Goal: Information Seeking & Learning: Find specific fact

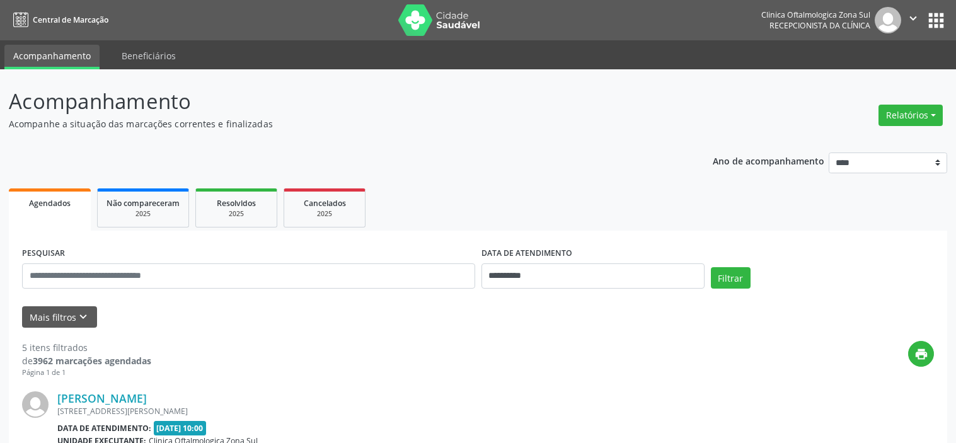
select select "*"
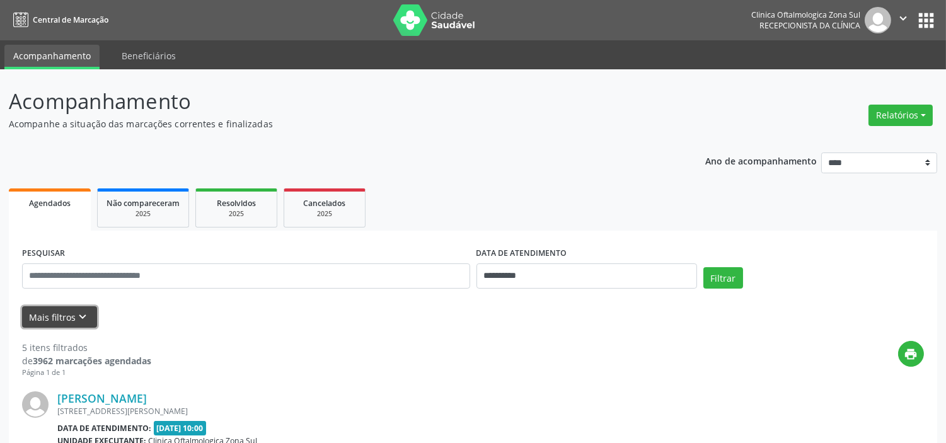
click at [80, 324] on button "Mais filtros keyboard_arrow_down" at bounding box center [59, 317] width 75 height 22
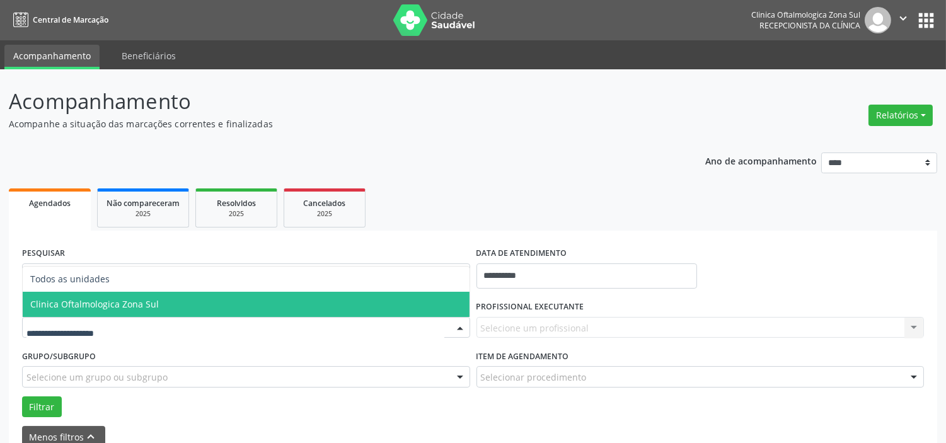
click at [124, 304] on span "Clinica Oftalmologica Zona Sul" at bounding box center [94, 304] width 129 height 12
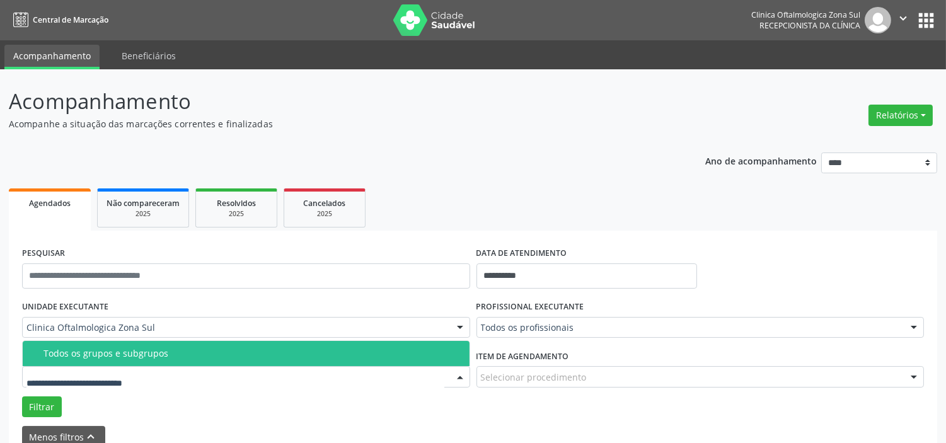
click at [142, 360] on span "Todos os grupos e subgrupos" at bounding box center [246, 353] width 447 height 25
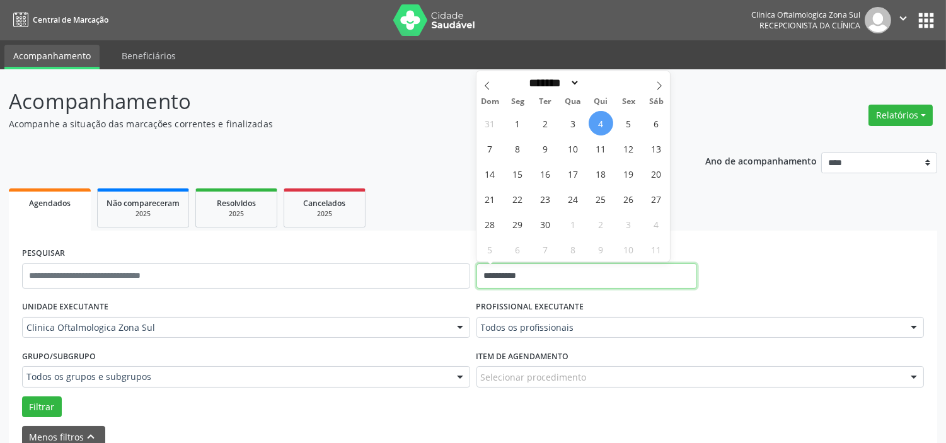
click at [532, 280] on input "**********" at bounding box center [586, 275] width 220 height 25
click at [620, 122] on span "5" at bounding box center [628, 123] width 25 height 25
type input "**********"
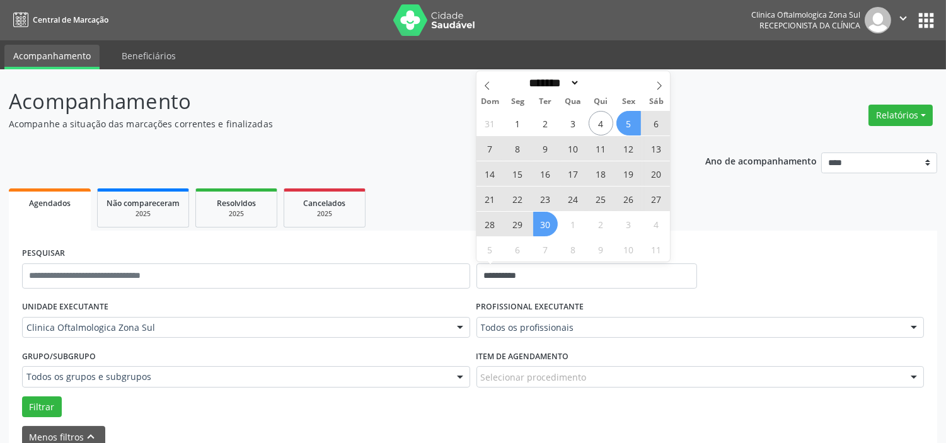
click at [542, 224] on span "30" at bounding box center [545, 224] width 25 height 25
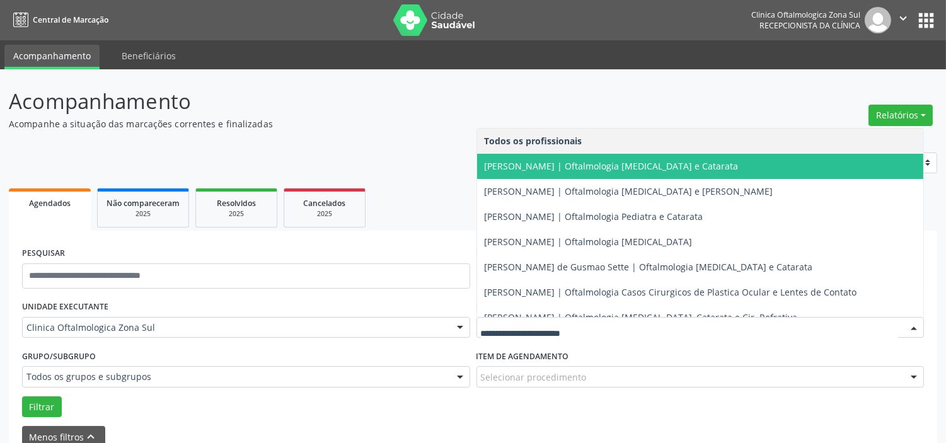
click at [525, 173] on span "[PERSON_NAME] | Oftalmologia [MEDICAL_DATA] e Catarata" at bounding box center [700, 166] width 447 height 25
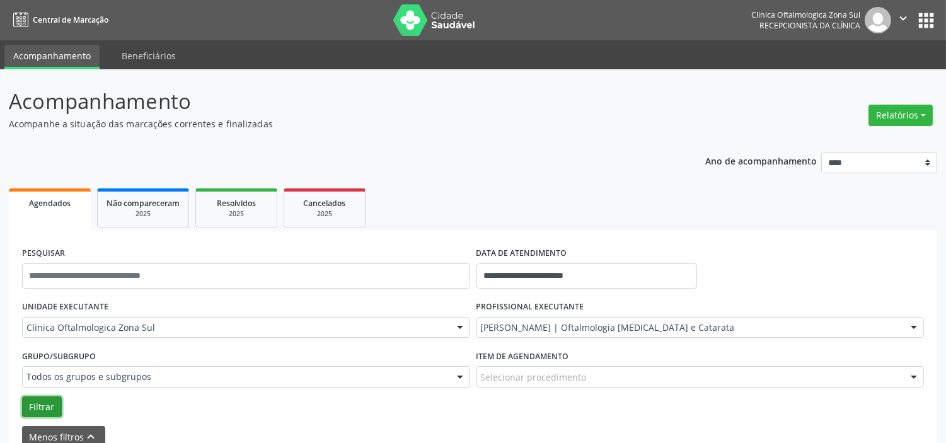
click at [43, 416] on button "Filtrar" at bounding box center [42, 406] width 40 height 21
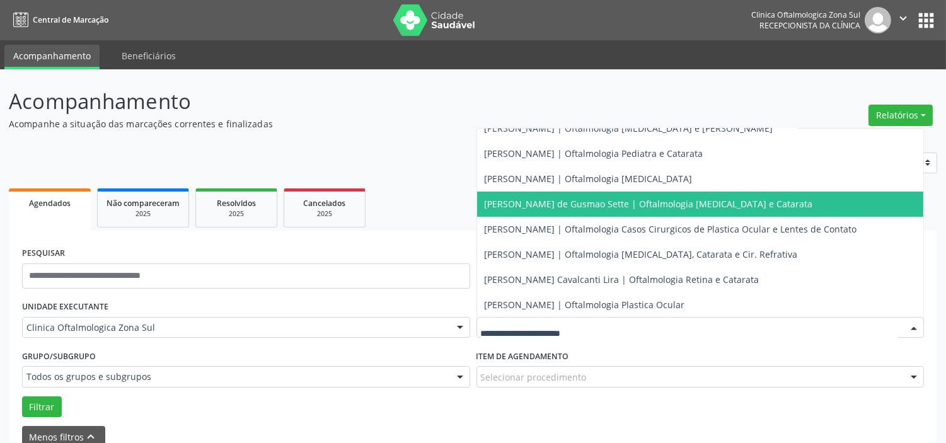
scroll to position [114, 0]
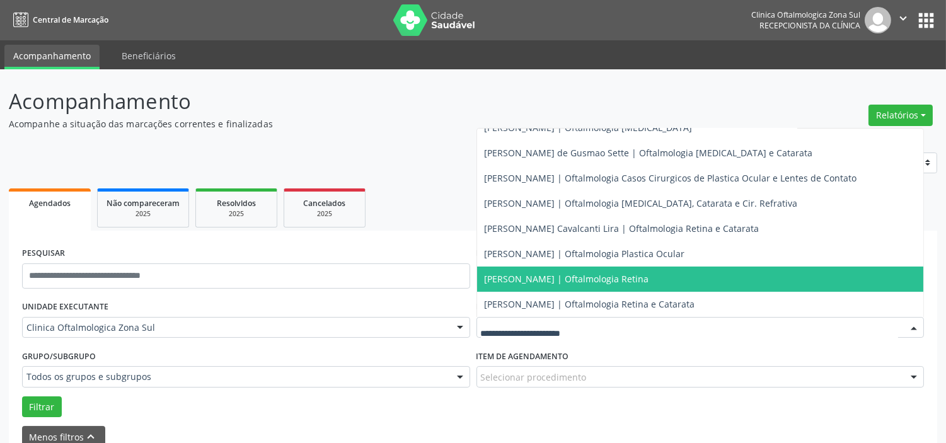
click at [569, 273] on span "[PERSON_NAME] | Oftalmologia Retina" at bounding box center [566, 279] width 164 height 12
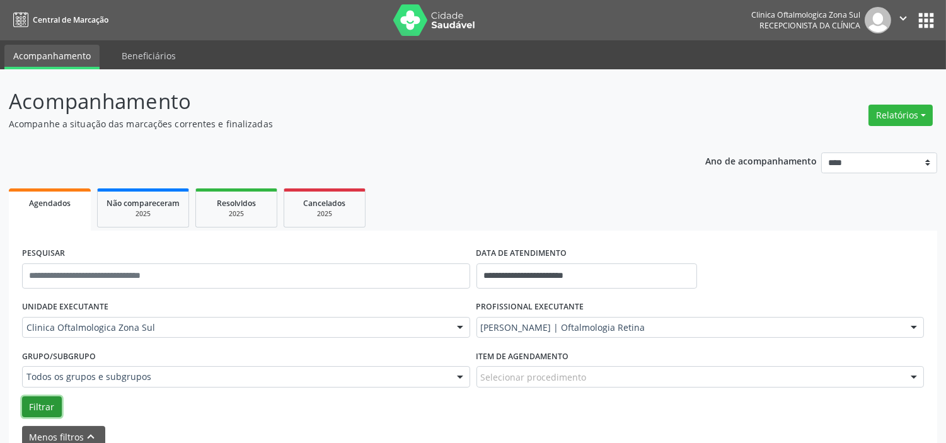
click at [49, 410] on button "Filtrar" at bounding box center [42, 406] width 40 height 21
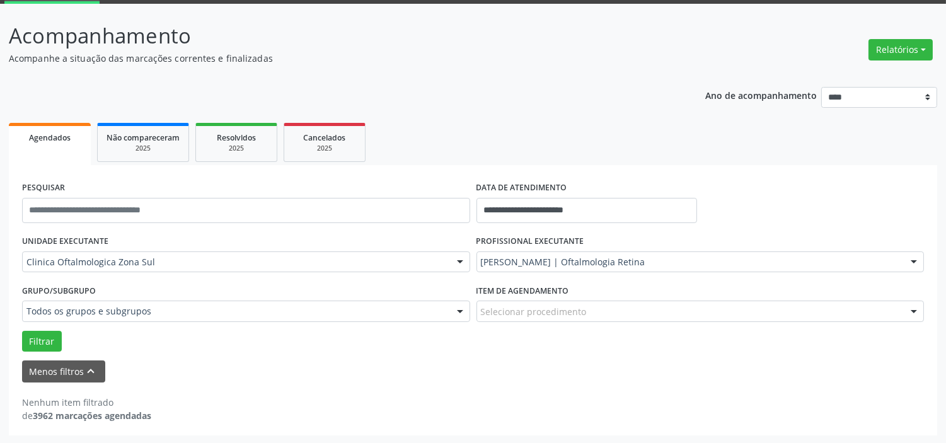
scroll to position [0, 0]
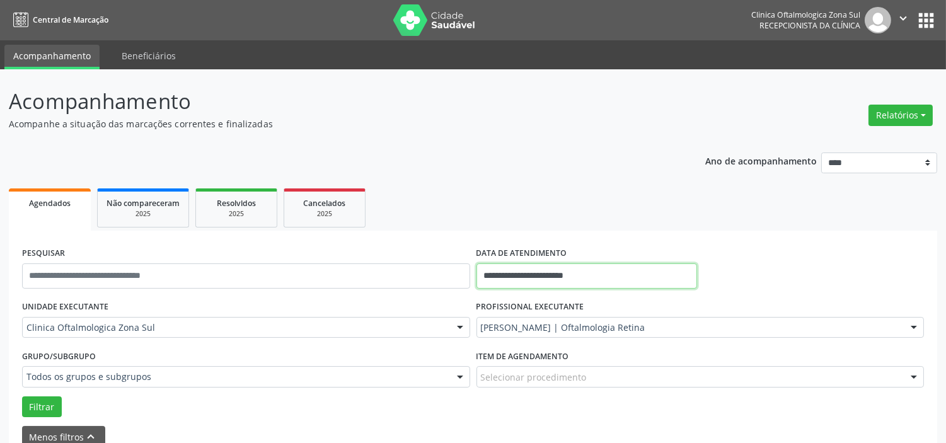
click at [609, 280] on input "**********" at bounding box center [586, 275] width 220 height 25
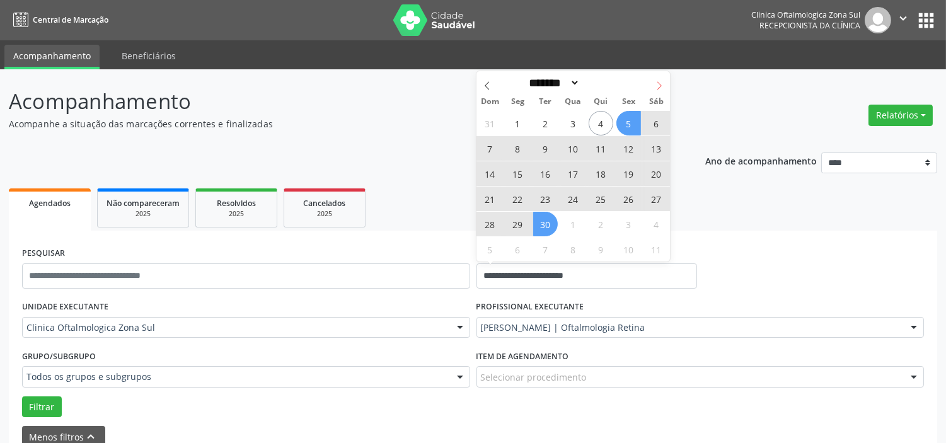
click at [660, 86] on icon at bounding box center [659, 85] width 9 height 9
select select "*"
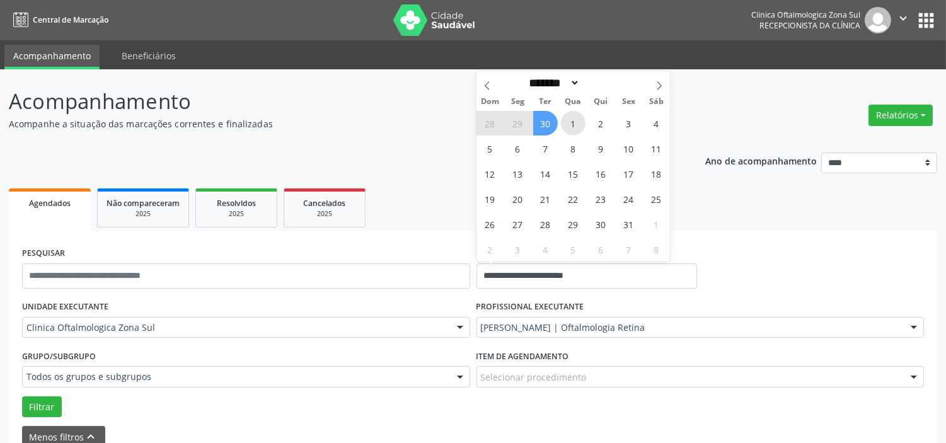
click at [578, 123] on span "1" at bounding box center [573, 123] width 25 height 25
type input "**********"
click at [660, 89] on icon at bounding box center [659, 85] width 9 height 9
select select "**"
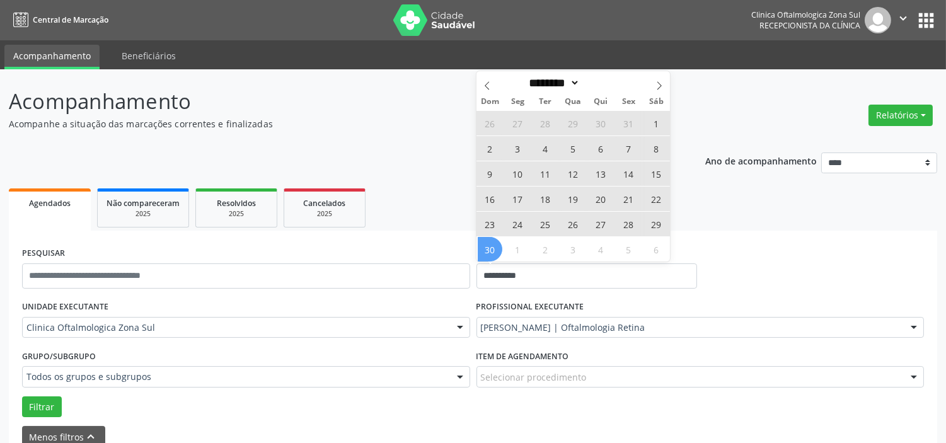
click at [489, 249] on span "30" at bounding box center [490, 249] width 25 height 25
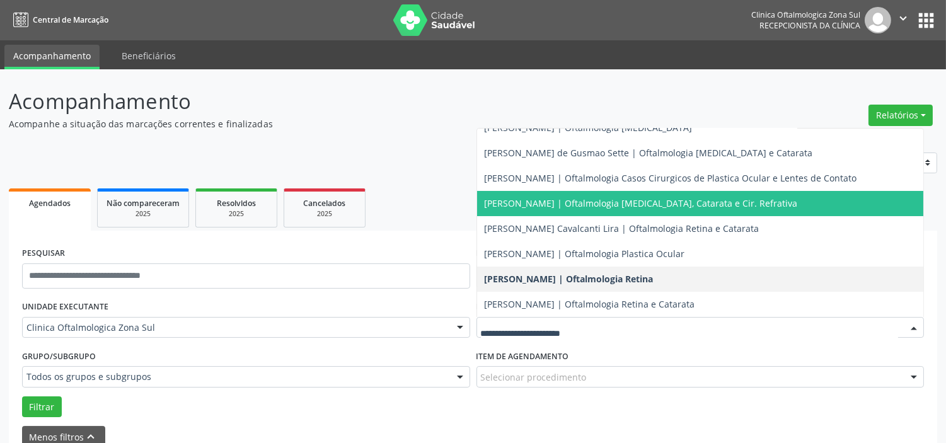
click at [533, 209] on span "[PERSON_NAME] | Oftalmologia [MEDICAL_DATA], Catarata e Cir. Refrativa" at bounding box center [700, 203] width 447 height 25
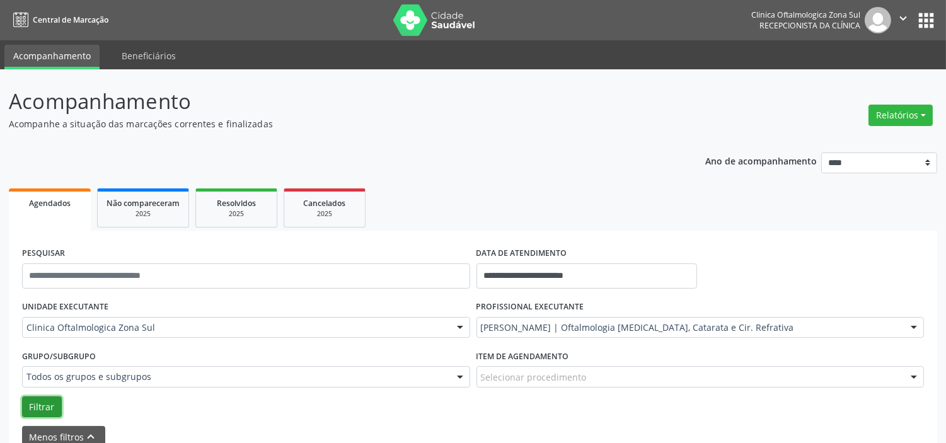
click at [23, 408] on button "Filtrar" at bounding box center [42, 406] width 40 height 21
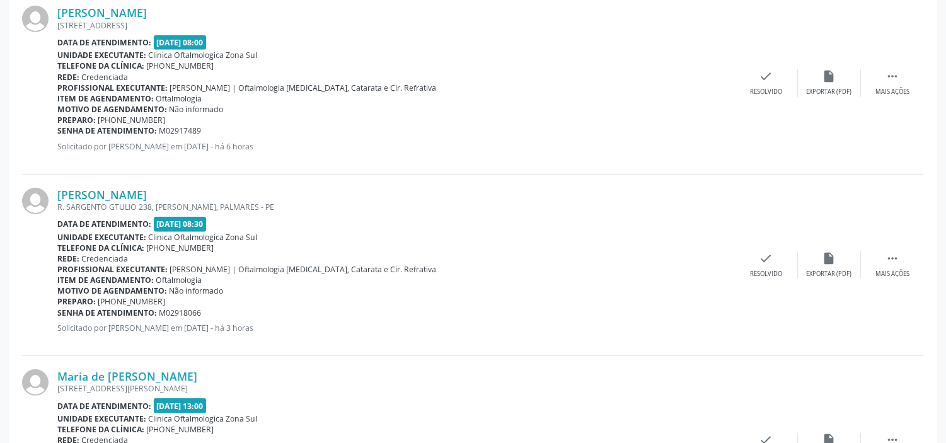
scroll to position [1189, 0]
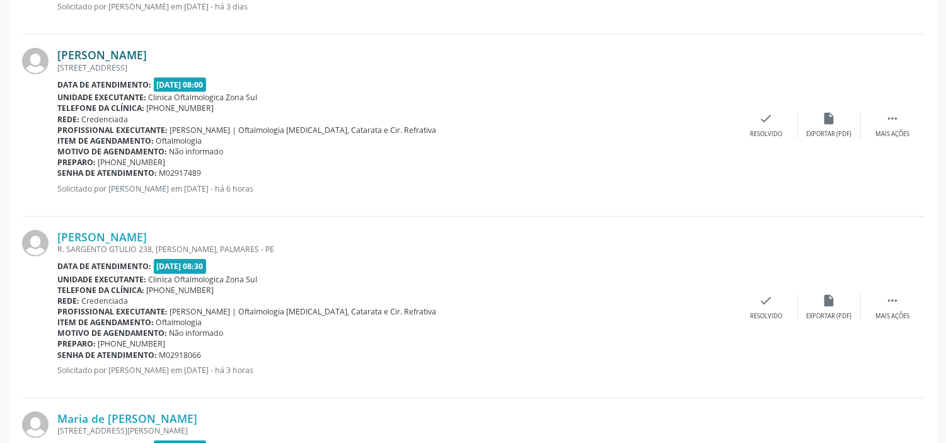
click at [147, 52] on link "[PERSON_NAME]" at bounding box center [101, 55] width 89 height 14
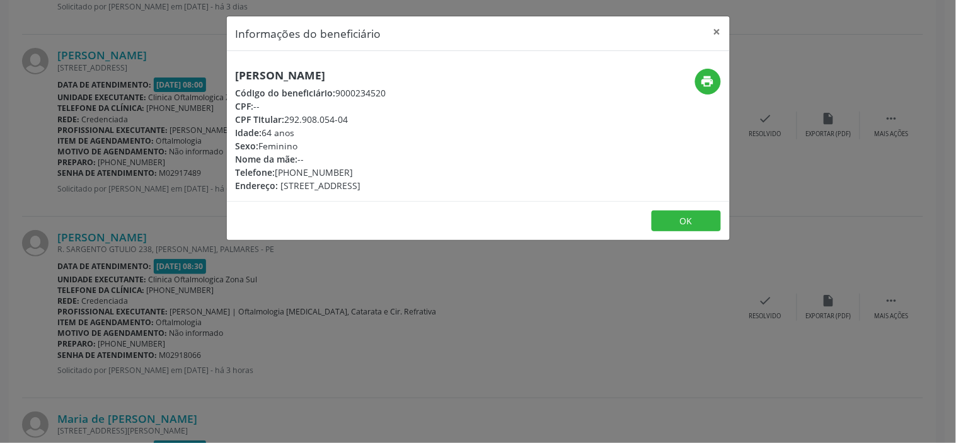
click at [324, 79] on h5 "[PERSON_NAME]" at bounding box center [311, 75] width 151 height 13
copy div "[PERSON_NAME]"
drag, startPoint x: 343, startPoint y: 171, endPoint x: 280, endPoint y: 173, distance: 63.7
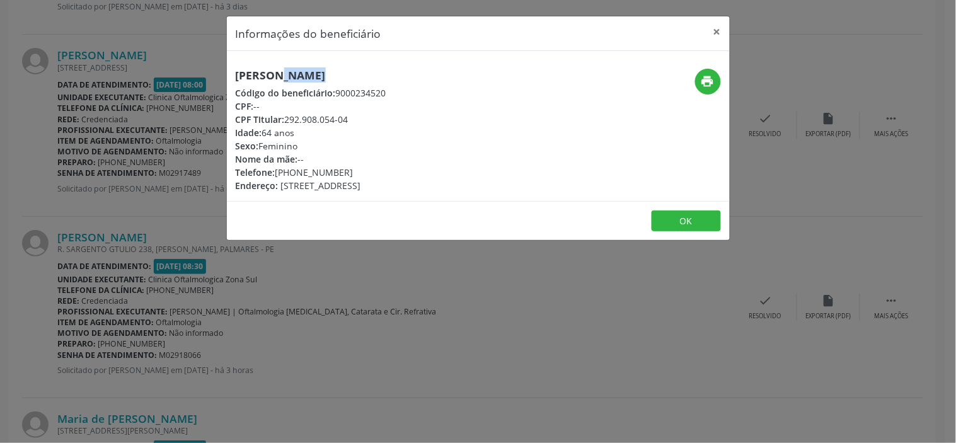
click at [280, 173] on div "Telefone: [PHONE_NUMBER]" at bounding box center [311, 172] width 151 height 13
copy div "81) 98694-4595"
click at [313, 291] on div "Informações do beneficiário × [PERSON_NAME] [PERSON_NAME] Código do beneficiári…" at bounding box center [478, 221] width 956 height 443
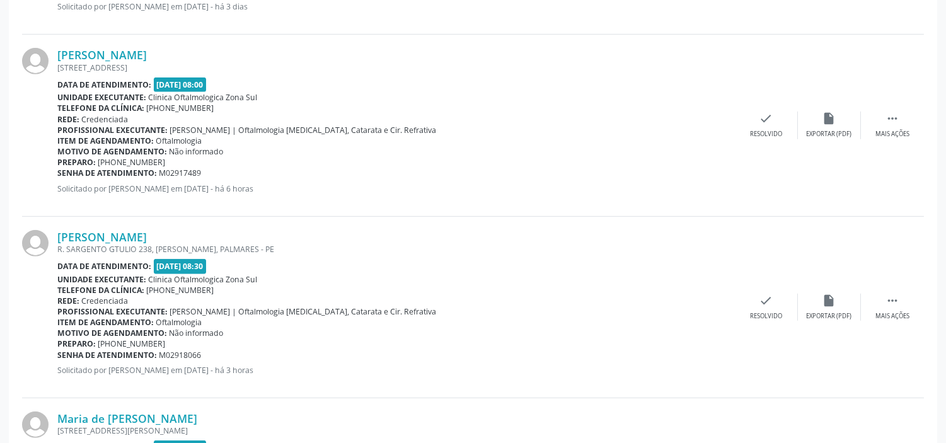
drag, startPoint x: 209, startPoint y: 171, endPoint x: 57, endPoint y: 176, distance: 151.9
click at [57, 176] on div "Senha de atendimento: M02917489" at bounding box center [395, 173] width 677 height 11
copy div "Senha de atendimento: M02917489"
click at [147, 232] on link "[PERSON_NAME]" at bounding box center [101, 237] width 89 height 14
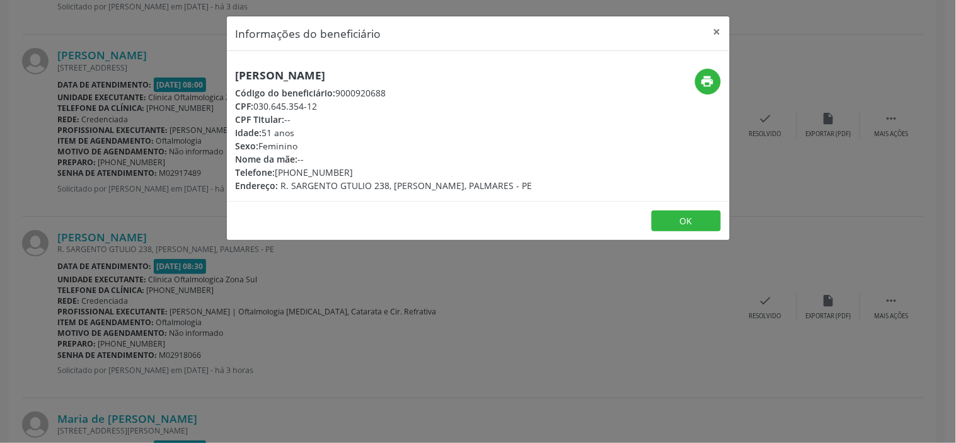
drag, startPoint x: 326, startPoint y: 109, endPoint x: 255, endPoint y: 108, distance: 71.8
click at [255, 108] on div "CPF: 030.645.354-12" at bounding box center [384, 106] width 297 height 13
copy div "030.645.354-12"
click at [316, 78] on h5 "[PERSON_NAME]" at bounding box center [384, 75] width 297 height 13
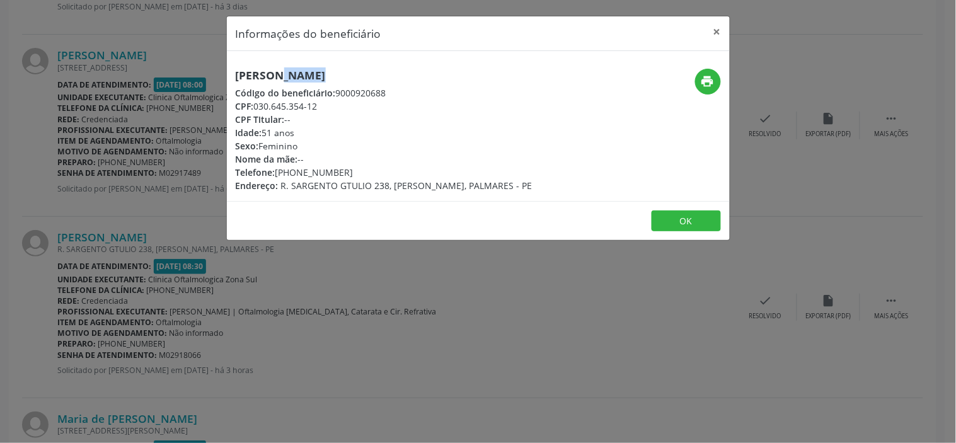
click at [316, 78] on h5 "[PERSON_NAME]" at bounding box center [384, 75] width 297 height 13
copy div "[PERSON_NAME]"
drag, startPoint x: 322, startPoint y: 105, endPoint x: 256, endPoint y: 102, distance: 65.6
click at [256, 102] on div "CPF: 030.645.354-12" at bounding box center [384, 106] width 297 height 13
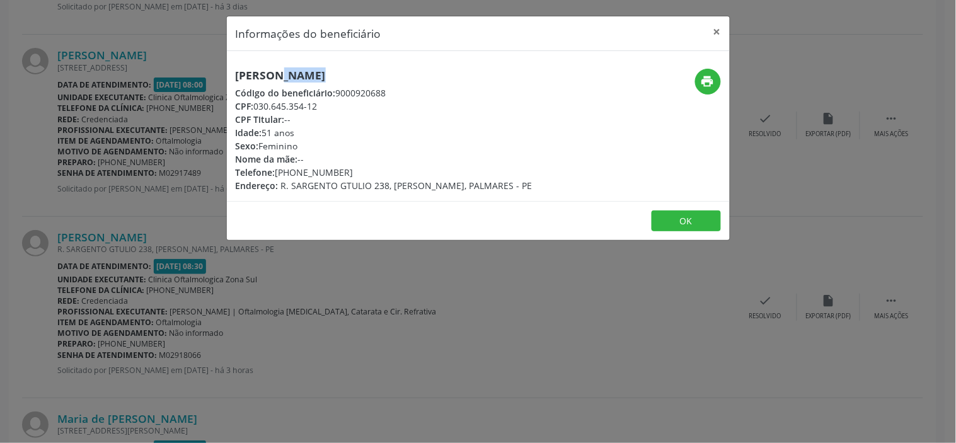
copy div "030.645.354-12"
drag, startPoint x: 351, startPoint y: 171, endPoint x: 279, endPoint y: 172, distance: 71.8
click at [279, 172] on div "Telefone: [PHONE_NUMBER]" at bounding box center [384, 172] width 297 height 13
copy div "81) 99497-5252"
click at [280, 133] on div "Idade: 51 anos" at bounding box center [384, 132] width 297 height 13
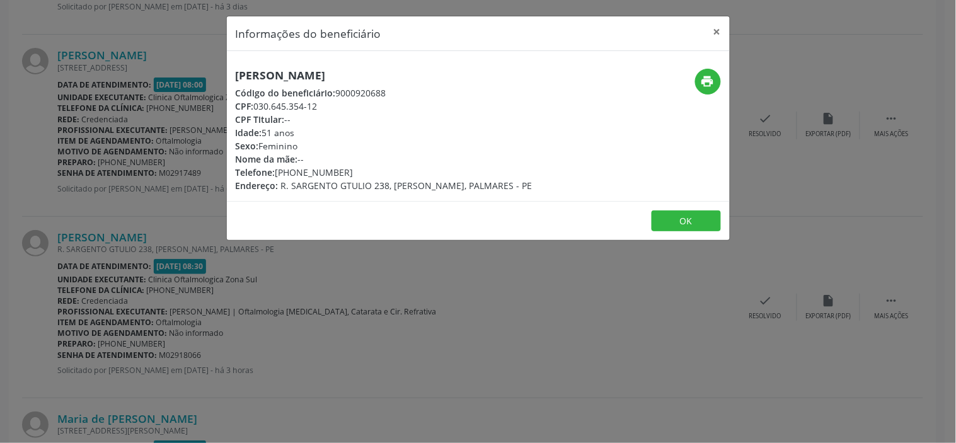
click at [280, 133] on div "Idade: 51 anos" at bounding box center [384, 132] width 297 height 13
copy div "Idade: 51 anos"
click at [276, 303] on div "Informações do beneficiário × [PERSON_NAME] Código do beneficiário: 9000920688 …" at bounding box center [478, 221] width 956 height 443
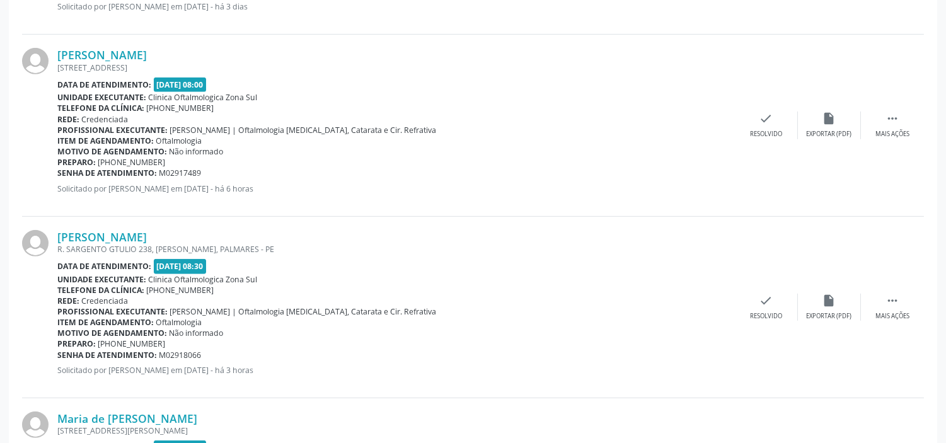
drag, startPoint x: 208, startPoint y: 355, endPoint x: 59, endPoint y: 357, distance: 148.7
click at [59, 357] on div "Senha de atendimento: M02918066" at bounding box center [395, 355] width 677 height 11
click at [59, 357] on b "Senha de atendimento:" at bounding box center [107, 355] width 100 height 11
drag, startPoint x: 210, startPoint y: 353, endPoint x: 57, endPoint y: 355, distance: 153.1
click at [57, 355] on div "Senha de atendimento: M02918066" at bounding box center [395, 355] width 677 height 11
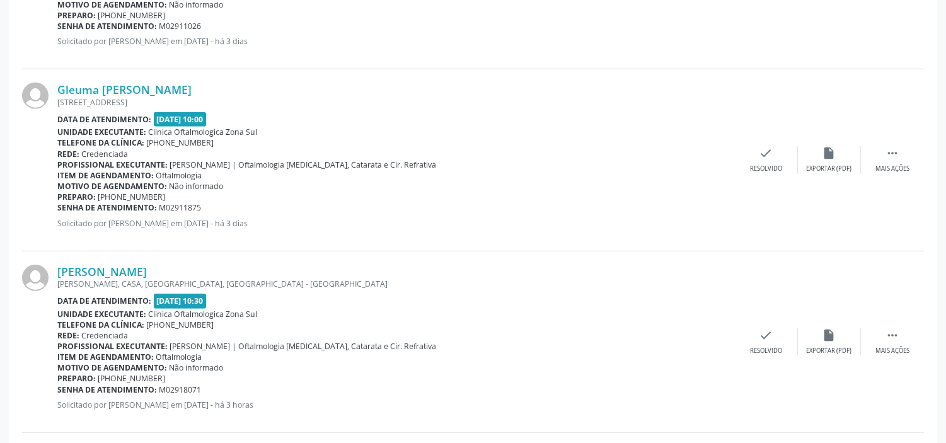
scroll to position [1890, 0]
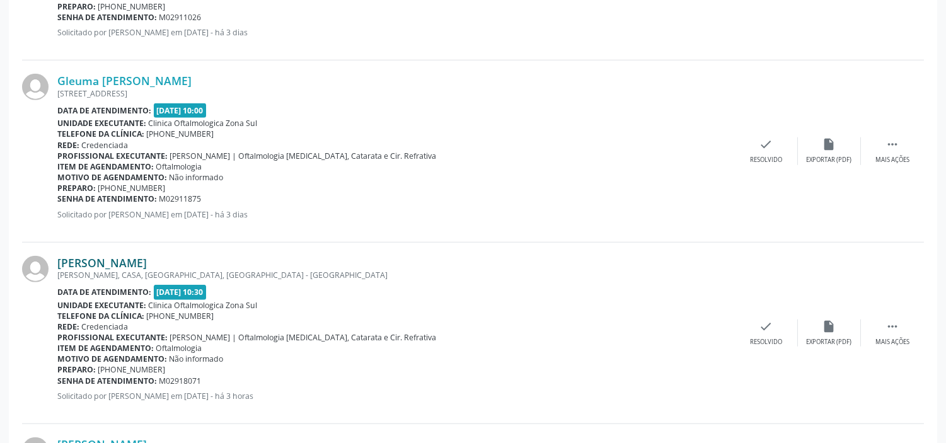
click at [147, 261] on link "[PERSON_NAME]" at bounding box center [101, 263] width 89 height 14
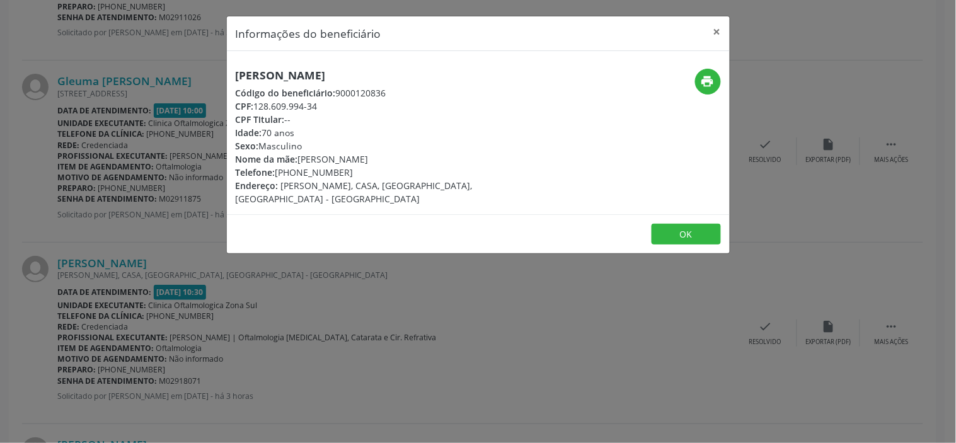
drag, startPoint x: 323, startPoint y: 107, endPoint x: 256, endPoint y: 105, distance: 66.8
click at [256, 105] on div "CPF: 128.609.994-34" at bounding box center [394, 106] width 317 height 13
click at [292, 71] on h5 "[PERSON_NAME]" at bounding box center [394, 75] width 317 height 13
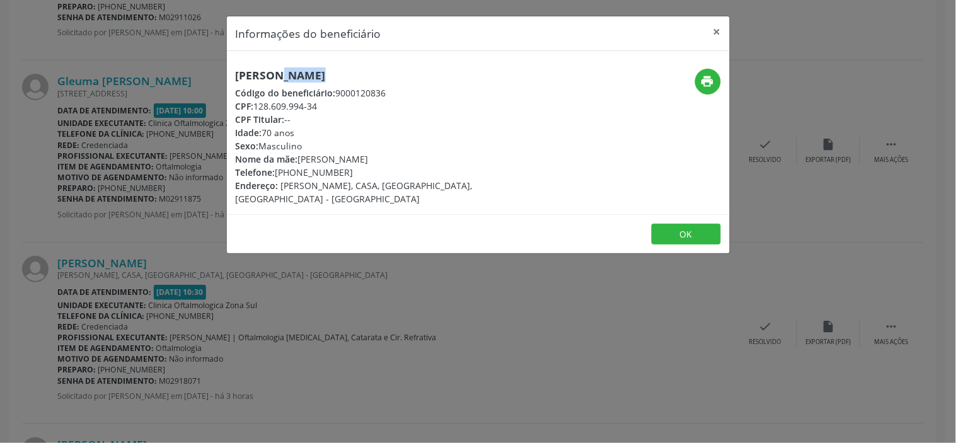
drag, startPoint x: 320, startPoint y: 105, endPoint x: 257, endPoint y: 103, distance: 63.0
click at [257, 103] on div "CPF: 128.609.994-34" at bounding box center [394, 106] width 317 height 13
drag, startPoint x: 355, startPoint y: 171, endPoint x: 280, endPoint y: 168, distance: 75.0
click at [280, 168] on div "Telefone: [PHONE_NUMBER]" at bounding box center [394, 172] width 317 height 13
drag, startPoint x: 388, startPoint y: 162, endPoint x: 301, endPoint y: 161, distance: 86.9
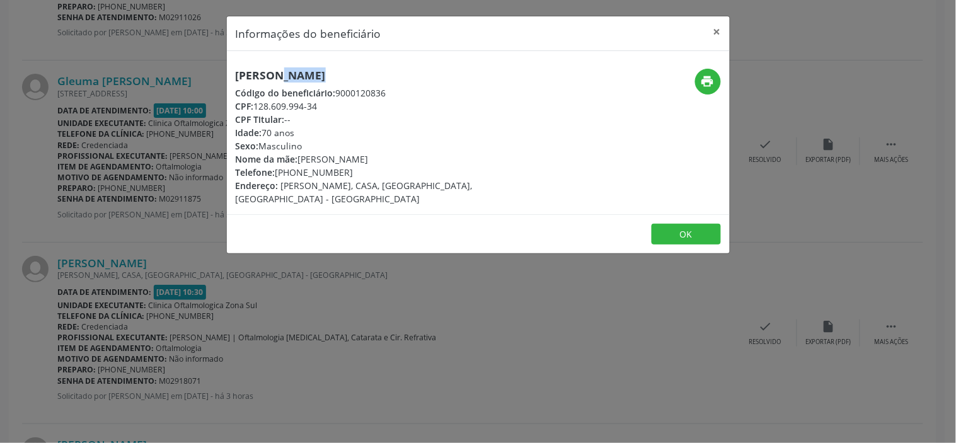
click at [301, 161] on div "Nome da mãe: [PERSON_NAME]" at bounding box center [394, 158] width 317 height 13
click at [278, 129] on div "Idade: 70 anos" at bounding box center [394, 132] width 317 height 13
click at [255, 343] on div "Informações do beneficiário × [PERSON_NAME] Código do beneficiário: 9000120836 …" at bounding box center [478, 221] width 956 height 443
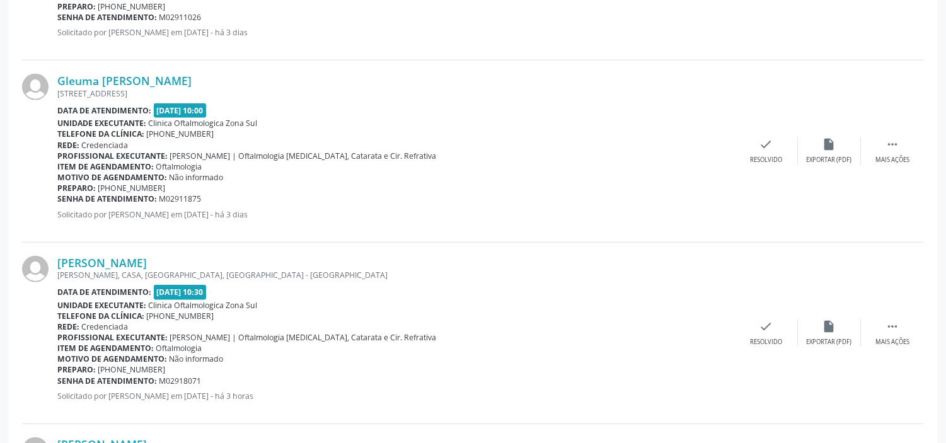
drag, startPoint x: 214, startPoint y: 380, endPoint x: 57, endPoint y: 379, distance: 157.5
click at [57, 379] on div "Senha de atendimento: M02918071" at bounding box center [395, 380] width 677 height 11
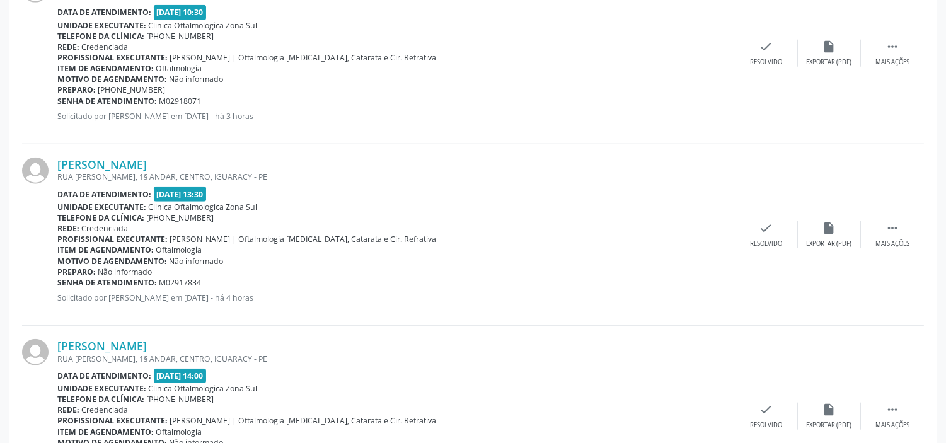
scroll to position [2240, 0]
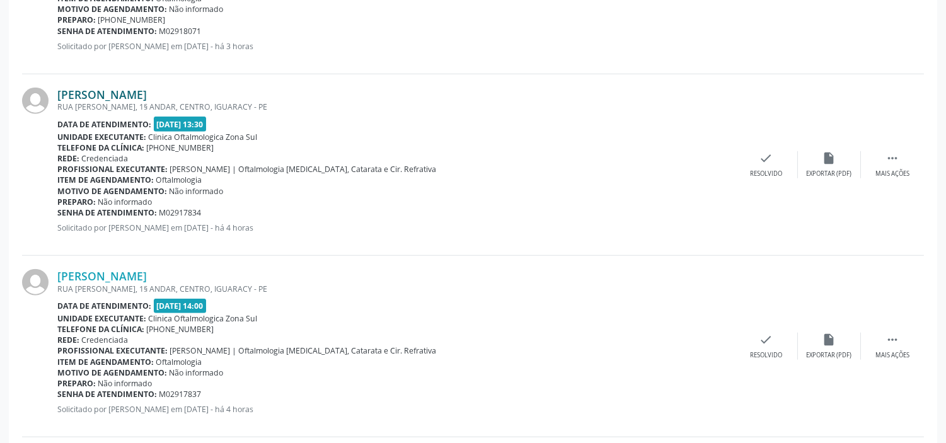
click at [127, 90] on link "[PERSON_NAME]" at bounding box center [101, 95] width 89 height 14
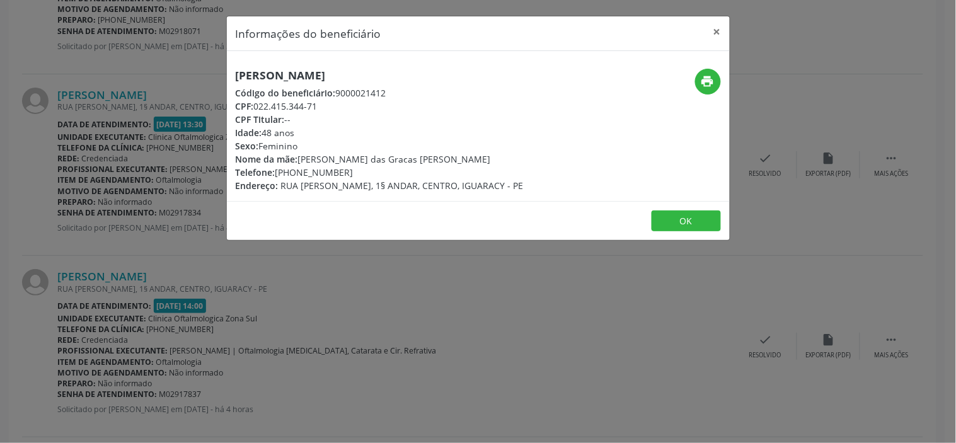
drag, startPoint x: 329, startPoint y: 104, endPoint x: 256, endPoint y: 103, distance: 73.7
click at [256, 103] on div "CPF: 022.415.344-71" at bounding box center [380, 106] width 288 height 13
click at [273, 295] on div "Informações do beneficiário × [PERSON_NAME] de [GEOGRAPHIC_DATA] Código do bene…" at bounding box center [478, 221] width 956 height 443
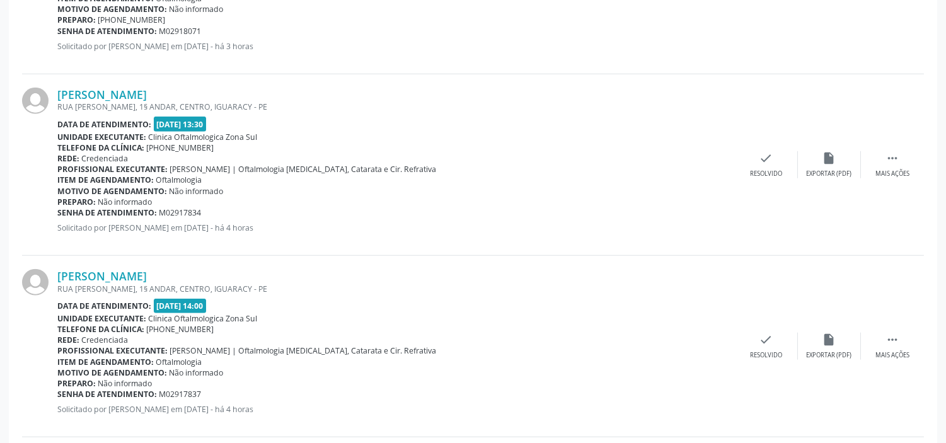
drag, startPoint x: 209, startPoint y: 215, endPoint x: 58, endPoint y: 207, distance: 150.8
click at [58, 207] on div "Senha de atendimento: M02917834" at bounding box center [395, 212] width 677 height 11
click at [147, 276] on link "[PERSON_NAME]" at bounding box center [101, 276] width 89 height 14
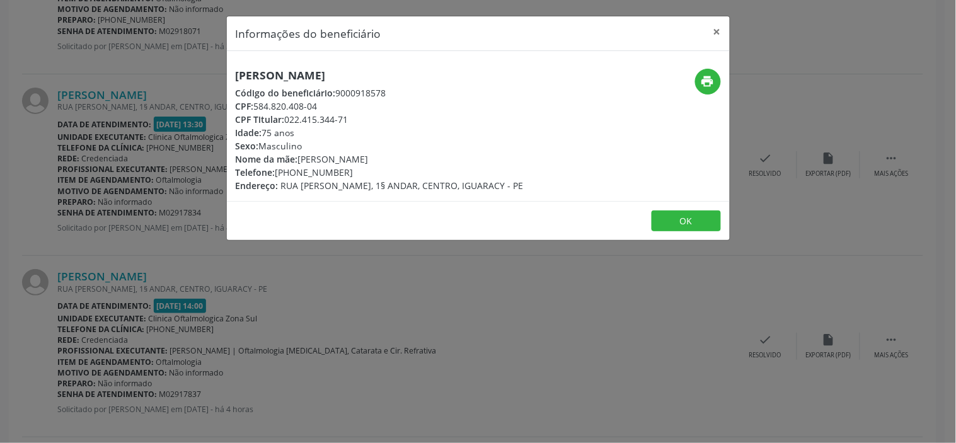
drag, startPoint x: 322, startPoint y: 102, endPoint x: 258, endPoint y: 103, distance: 63.6
click at [258, 103] on div "CPF: 584.820.408-04" at bounding box center [380, 106] width 288 height 13
click at [297, 74] on h5 "[PERSON_NAME]" at bounding box center [380, 75] width 288 height 13
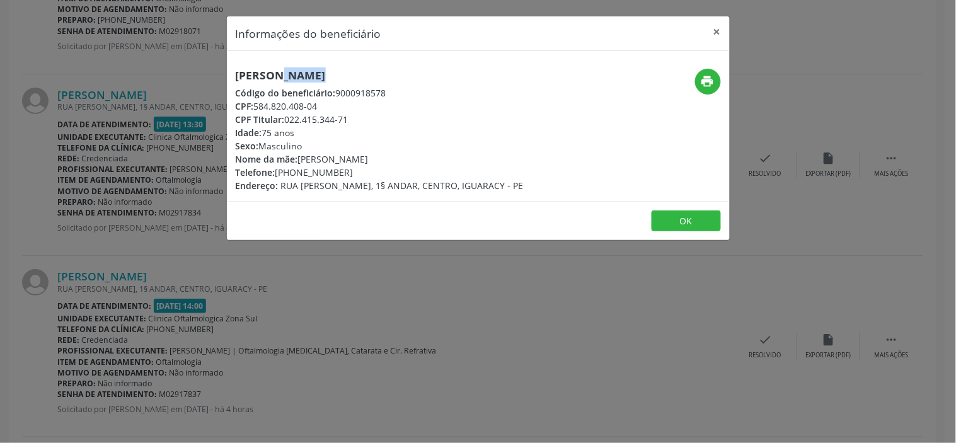
click at [297, 74] on h5 "[PERSON_NAME]" at bounding box center [380, 75] width 288 height 13
drag, startPoint x: 337, startPoint y: 107, endPoint x: 256, endPoint y: 105, distance: 80.7
click at [256, 105] on div "CPF: 584.820.408-04" at bounding box center [380, 106] width 288 height 13
click at [263, 135] on div "Idade: 75 anos" at bounding box center [380, 132] width 288 height 13
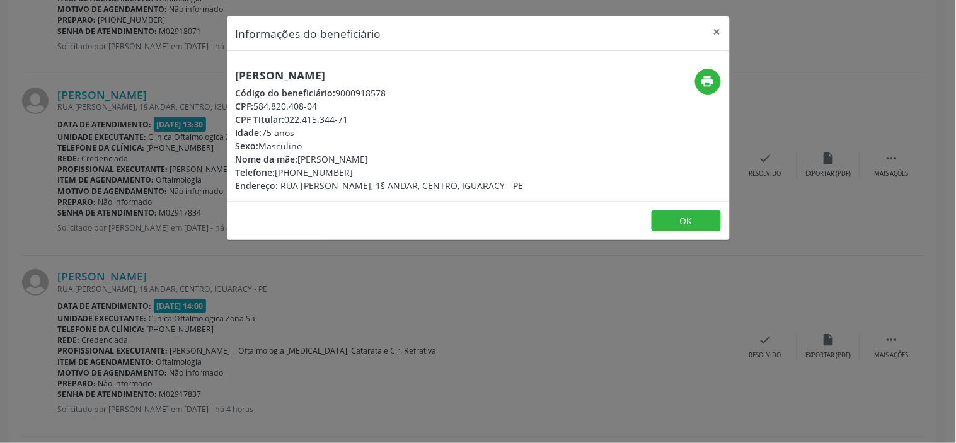
click at [263, 135] on div "Idade: 75 anos" at bounding box center [380, 132] width 288 height 13
click at [270, 329] on div "Informações do beneficiário × [PERSON_NAME] Código do beneficiário: 9000918578 …" at bounding box center [478, 221] width 956 height 443
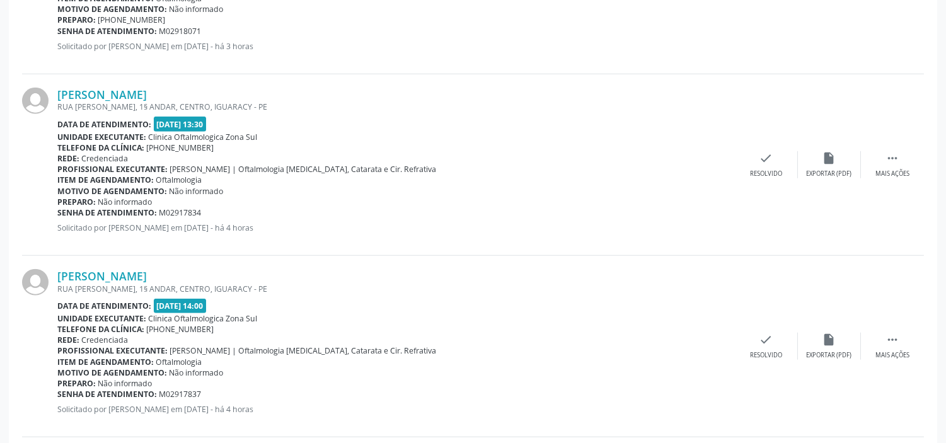
drag, startPoint x: 207, startPoint y: 396, endPoint x: 58, endPoint y: 398, distance: 148.7
click at [58, 398] on div "Senha de atendimento: M02917837" at bounding box center [395, 394] width 677 height 11
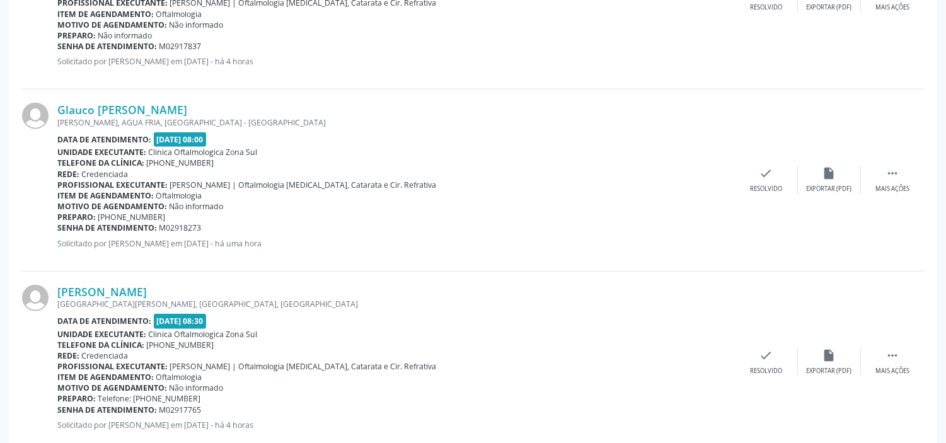
scroll to position [2590, 0]
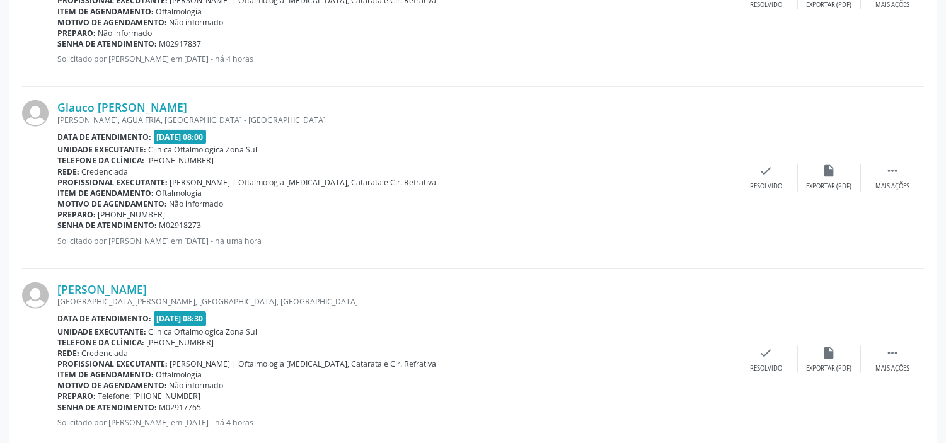
click at [167, 98] on div "Glauco [PERSON_NAME] [PERSON_NAME], AGUA FRIA, [GEOGRAPHIC_DATA] - [GEOGRAPHIC_…" at bounding box center [472, 177] width 901 height 181
click at [180, 109] on link "Glauco [PERSON_NAME]" at bounding box center [122, 107] width 130 height 14
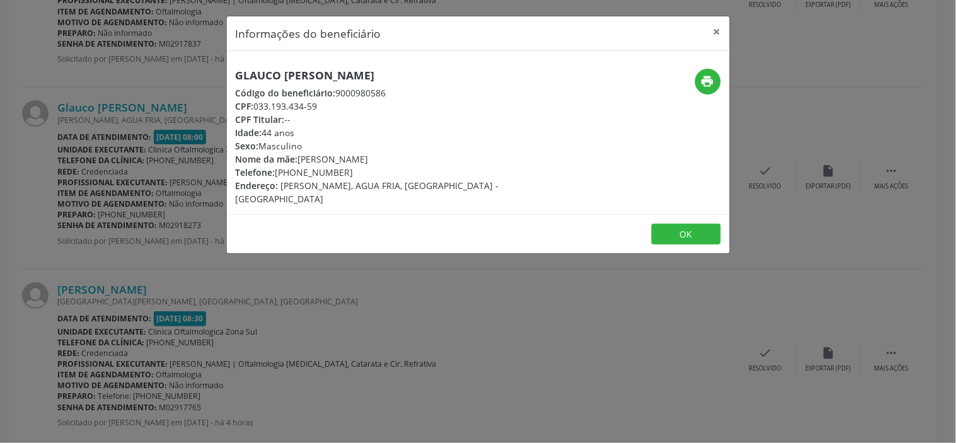
drag, startPoint x: 326, startPoint y: 104, endPoint x: 256, endPoint y: 104, distance: 70.6
click at [256, 104] on div "CPF: 033.193.434-59" at bounding box center [394, 106] width 317 height 13
click at [311, 74] on h5 "Glauco [PERSON_NAME]" at bounding box center [394, 75] width 317 height 13
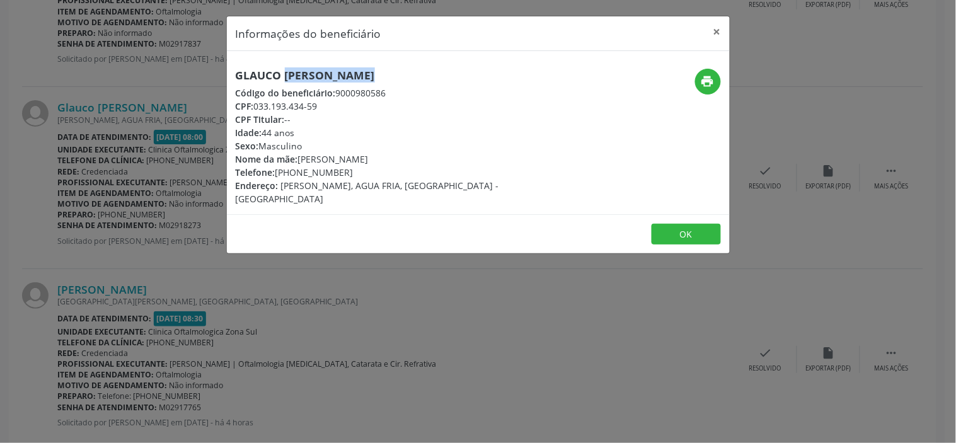
drag, startPoint x: 325, startPoint y: 108, endPoint x: 255, endPoint y: 108, distance: 69.9
click at [255, 108] on div "CPF: 033.193.434-59" at bounding box center [394, 106] width 317 height 13
drag, startPoint x: 347, startPoint y: 172, endPoint x: 277, endPoint y: 171, distance: 69.9
click at [277, 171] on div "Telefone: [PHONE_NUMBER]" at bounding box center [394, 172] width 317 height 13
drag, startPoint x: 416, startPoint y: 160, endPoint x: 301, endPoint y: 156, distance: 115.3
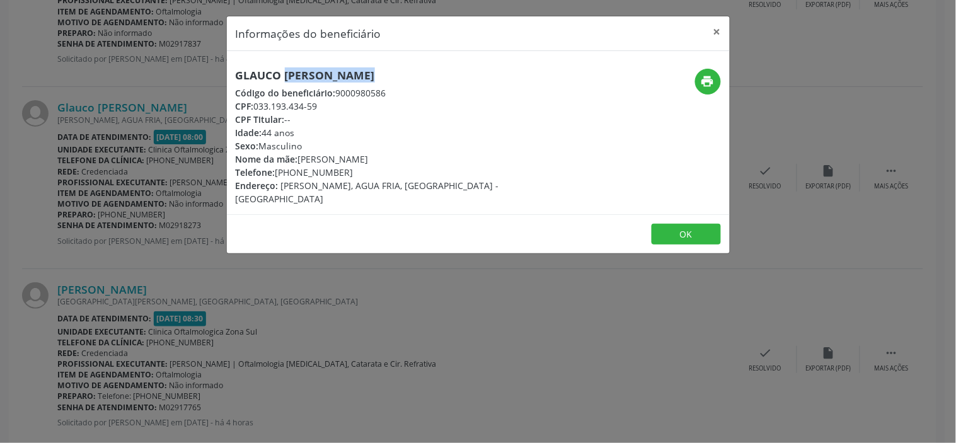
click at [301, 156] on div "Nome da mãe: [PERSON_NAME]" at bounding box center [394, 158] width 317 height 13
click at [285, 133] on div "Idade: 44 anos" at bounding box center [394, 132] width 317 height 13
click at [261, 306] on div "Informações do beneficiário × [PERSON_NAME] Código do beneficiário: 9000980586 …" at bounding box center [478, 221] width 956 height 443
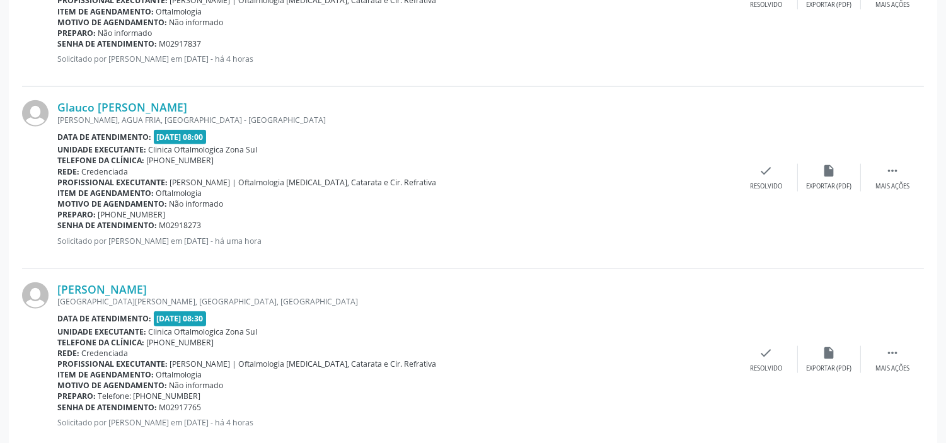
drag, startPoint x: 204, startPoint y: 226, endPoint x: 57, endPoint y: 223, distance: 146.8
click at [57, 223] on div "Senha de atendimento: M02918273" at bounding box center [395, 225] width 677 height 11
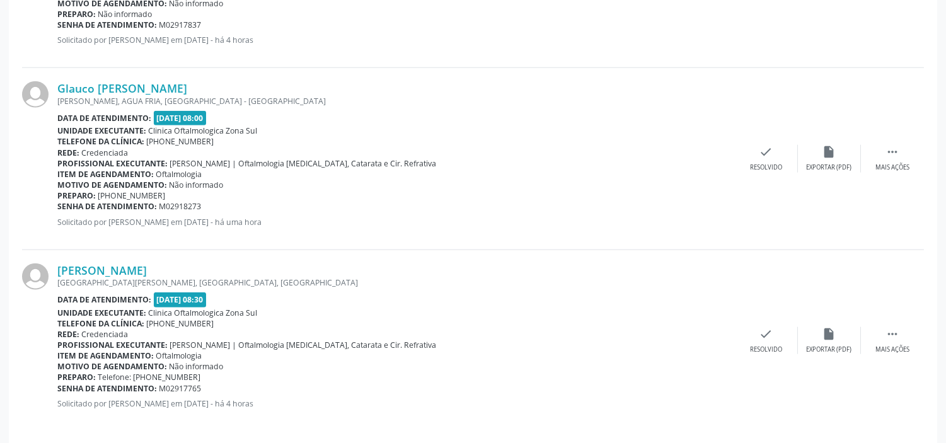
scroll to position [2618, 0]
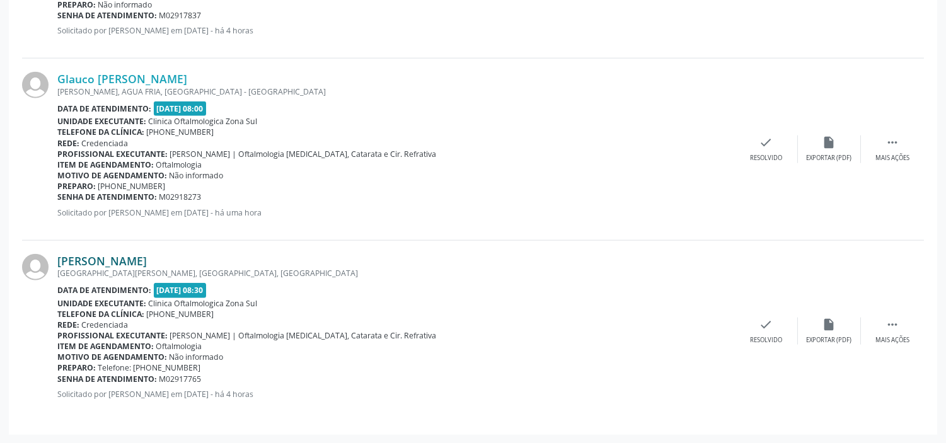
click at [134, 263] on link "[PERSON_NAME]" at bounding box center [101, 261] width 89 height 14
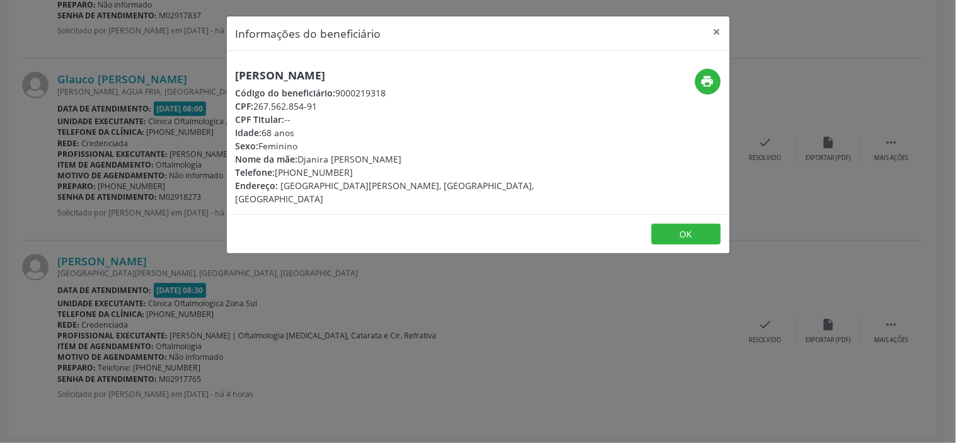
drag, startPoint x: 326, startPoint y: 105, endPoint x: 257, endPoint y: 108, distance: 68.8
click at [257, 108] on div "CPF: 267.562.854-91" at bounding box center [394, 106] width 317 height 13
click at [270, 78] on h5 "[PERSON_NAME]" at bounding box center [394, 75] width 317 height 13
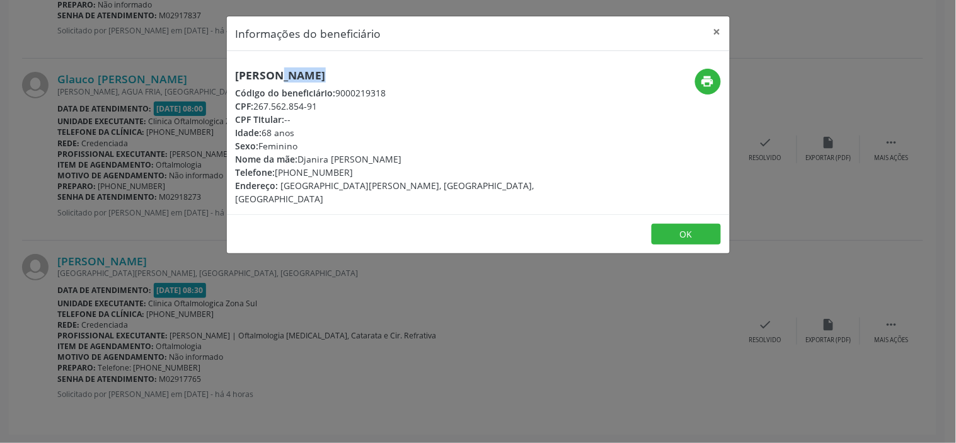
drag, startPoint x: 323, startPoint y: 105, endPoint x: 256, endPoint y: 109, distance: 66.9
click at [256, 109] on div "CPF: 267.562.854-91" at bounding box center [394, 106] width 317 height 13
drag, startPoint x: 347, startPoint y: 175, endPoint x: 280, endPoint y: 172, distance: 67.5
click at [280, 172] on div "Telefone: [PHONE_NUMBER]" at bounding box center [394, 172] width 317 height 13
drag, startPoint x: 416, startPoint y: 159, endPoint x: 301, endPoint y: 156, distance: 114.7
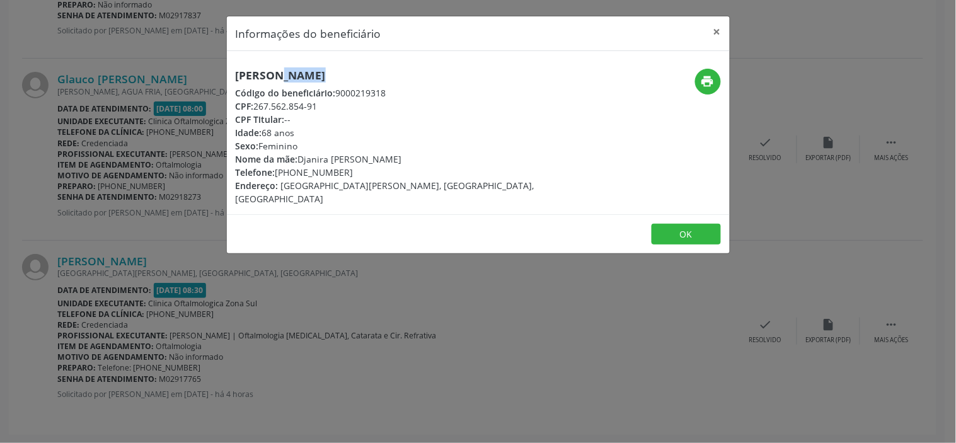
click at [301, 156] on div "Nome da mãe: Djanira [PERSON_NAME]" at bounding box center [394, 158] width 317 height 13
click at [280, 307] on div "Informações do beneficiário × [PERSON_NAME] Código do beneficiário: 9000219318 …" at bounding box center [478, 221] width 956 height 443
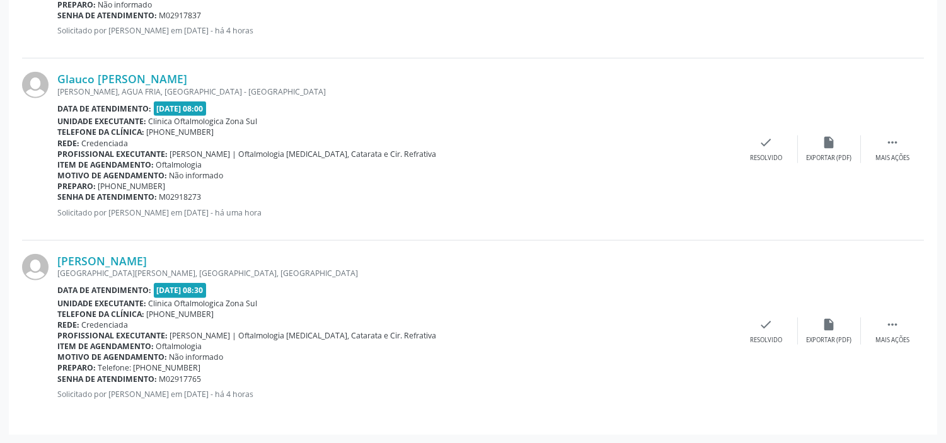
drag, startPoint x: 171, startPoint y: 380, endPoint x: 186, endPoint y: 380, distance: 14.5
click at [171, 380] on span "M02917765" at bounding box center [180, 379] width 42 height 11
drag, startPoint x: 205, startPoint y: 379, endPoint x: 58, endPoint y: 375, distance: 147.5
click at [58, 375] on div "Senha de atendimento: M02917765" at bounding box center [395, 379] width 677 height 11
click at [139, 268] on div "[GEOGRAPHIC_DATA][PERSON_NAME], [GEOGRAPHIC_DATA], [GEOGRAPHIC_DATA]" at bounding box center [395, 273] width 677 height 11
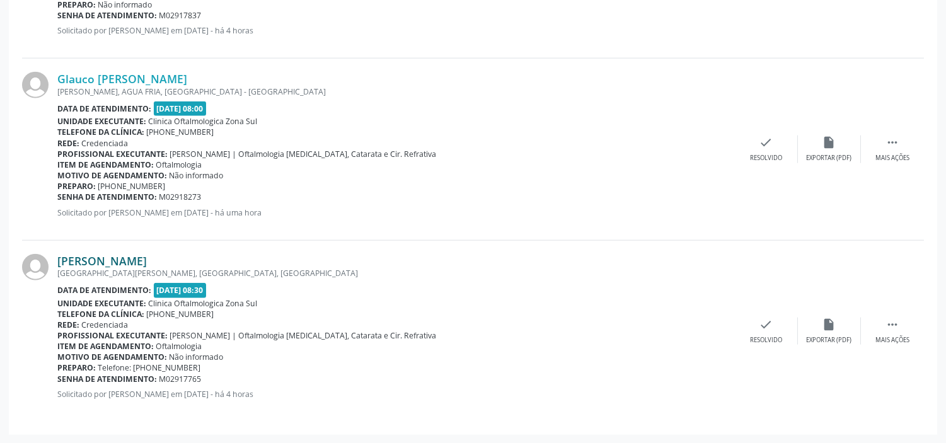
click at [147, 259] on link "[PERSON_NAME]" at bounding box center [101, 261] width 89 height 14
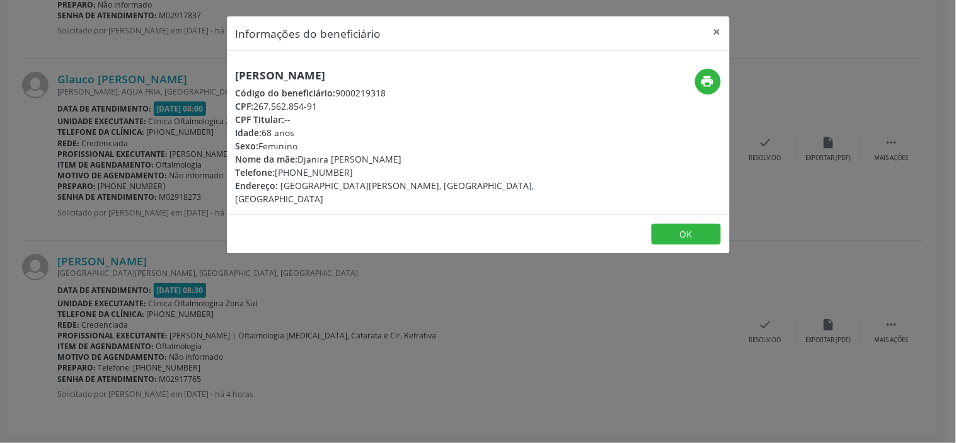
click at [280, 133] on div "Idade: 68 anos" at bounding box center [394, 132] width 317 height 13
click at [707, 30] on button "×" at bounding box center [716, 31] width 25 height 31
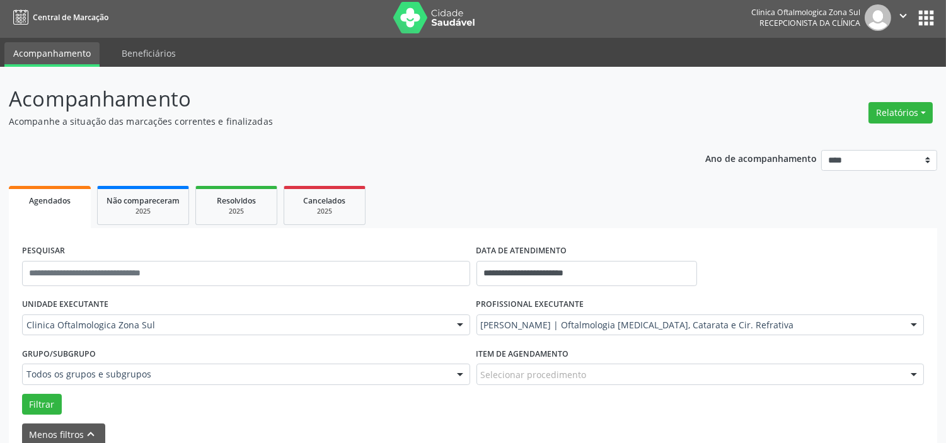
scroll to position [0, 0]
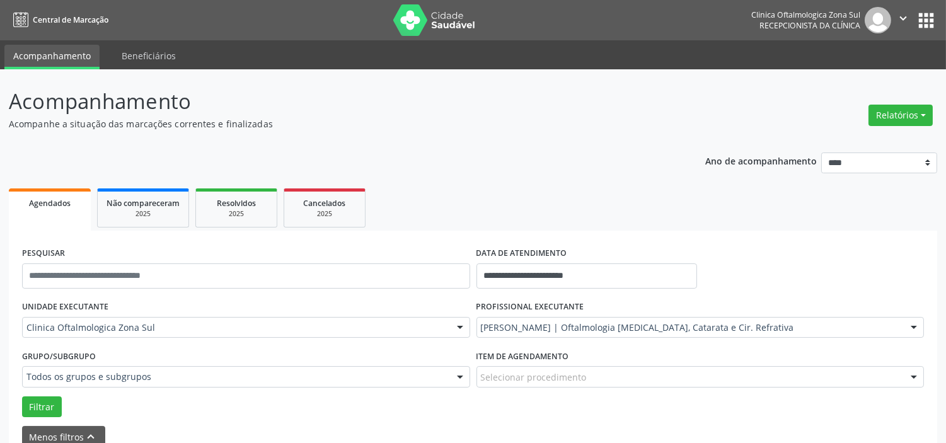
click at [901, 18] on icon "" at bounding box center [903, 18] width 14 height 14
click at [866, 71] on link "Sair" at bounding box center [870, 77] width 87 height 18
